Goal: Task Accomplishment & Management: Manage account settings

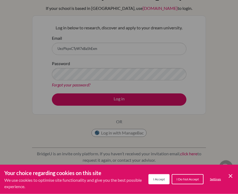
click at [128, 99] on div "Cookie Preferences" at bounding box center [119, 97] width 238 height 194
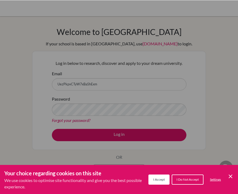
click at [153, 178] on span "I Accept" at bounding box center [158, 179] width 11 height 4
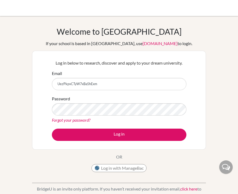
click at [137, 134] on button "Log in" at bounding box center [119, 135] width 134 height 12
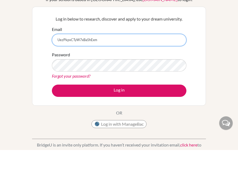
scroll to position [44, 0]
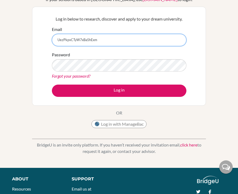
click at [137, 44] on input "UezPkpvCTyW7xBa5hExm" at bounding box center [119, 40] width 134 height 12
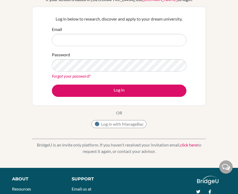
click at [120, 127] on button "Log in with ManageBac" at bounding box center [118, 124] width 55 height 8
click at [127, 124] on button "Log in with ManageBac" at bounding box center [118, 124] width 55 height 8
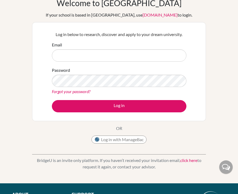
click at [202, 79] on div "Log in below to research, discover and apply to your dream university. Email Pa…" at bounding box center [119, 71] width 174 height 99
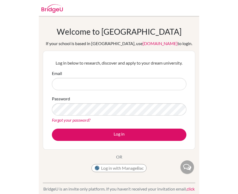
scroll to position [29, 0]
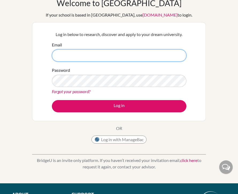
click at [149, 52] on input "Email" at bounding box center [119, 55] width 134 height 12
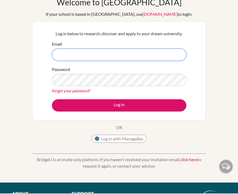
scroll to position [28, 0]
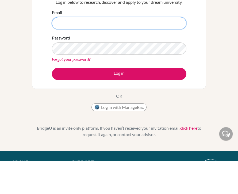
click at [123, 50] on input "Email" at bounding box center [119, 56] width 134 height 12
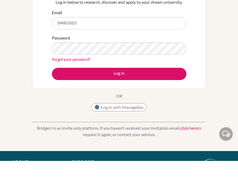
click at [149, 101] on button "Log in" at bounding box center [119, 107] width 134 height 12
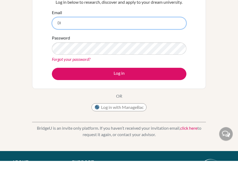
type input "D"
type input "Diab210221@diabarsha.com"
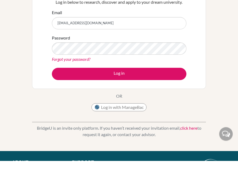
click at [139, 101] on button "Log in" at bounding box center [119, 107] width 134 height 12
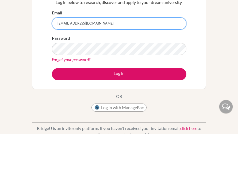
type input "UezPkpvCTyW7xBa5hExm"
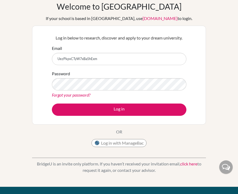
scroll to position [25, 0]
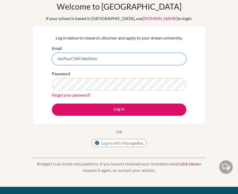
click at [124, 62] on input "UezPkpvCTyW7xBa5hExm" at bounding box center [119, 59] width 134 height 12
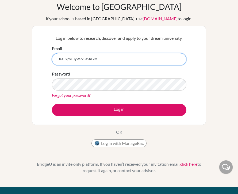
click at [59, 61] on input "UezPkpvCTyW7xBa5hExm" at bounding box center [119, 59] width 134 height 12
click at [59, 60] on input "UezPkpvCTyW7xBa5hExm" at bounding box center [119, 59] width 134 height 12
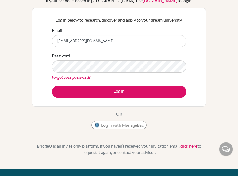
scroll to position [43, 0]
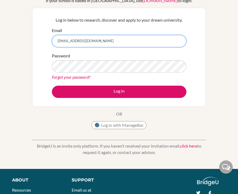
type input "[EMAIL_ADDRESS][DOMAIN_NAME]"
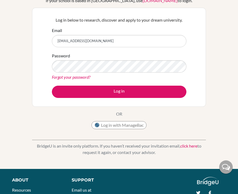
click at [134, 95] on button "Log in" at bounding box center [119, 92] width 134 height 12
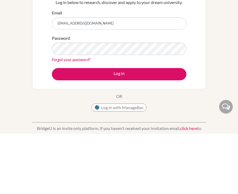
click at [176, 129] on button "Log in" at bounding box center [119, 135] width 134 height 12
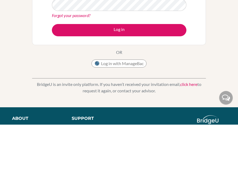
click at [133, 94] on button "Log in" at bounding box center [119, 100] width 134 height 12
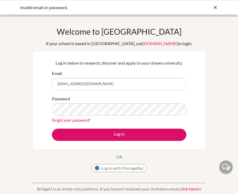
click at [154, 83] on input "[EMAIL_ADDRESS][DOMAIN_NAME]" at bounding box center [119, 84] width 134 height 12
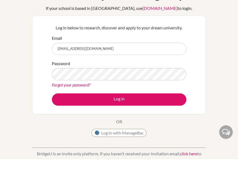
click at [154, 78] on input "[EMAIL_ADDRESS][DOMAIN_NAME]" at bounding box center [119, 84] width 134 height 12
click at [149, 78] on input "[EMAIL_ADDRESS][DOMAIN_NAME]" at bounding box center [119, 84] width 134 height 12
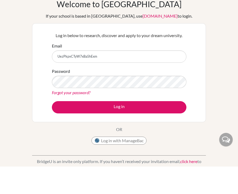
scroll to position [28, 0]
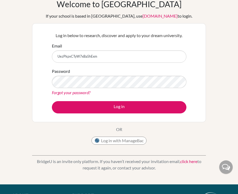
click at [135, 109] on button "Log in" at bounding box center [119, 107] width 134 height 12
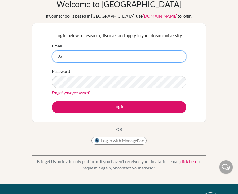
type input "U"
type input "[EMAIL_ADDRESS][DOMAIN_NAME]"
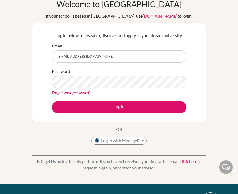
click at [144, 110] on button "Log in" at bounding box center [119, 107] width 134 height 12
